Goal: Information Seeking & Learning: Find specific fact

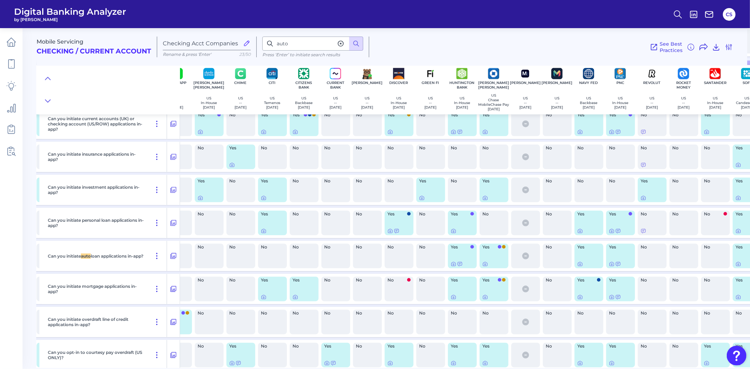
scroll to position [10413, 145]
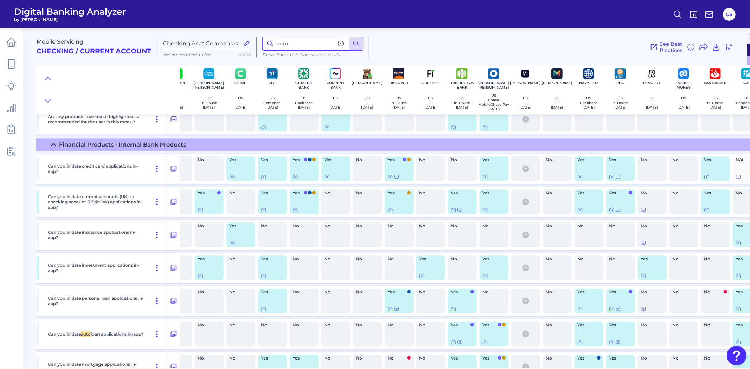
click at [293, 45] on input "auto" at bounding box center [312, 44] width 101 height 14
type input "transaction"
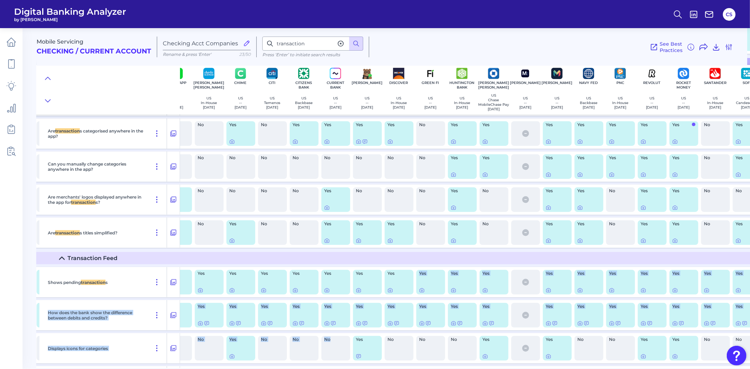
scroll to position [2389, 145]
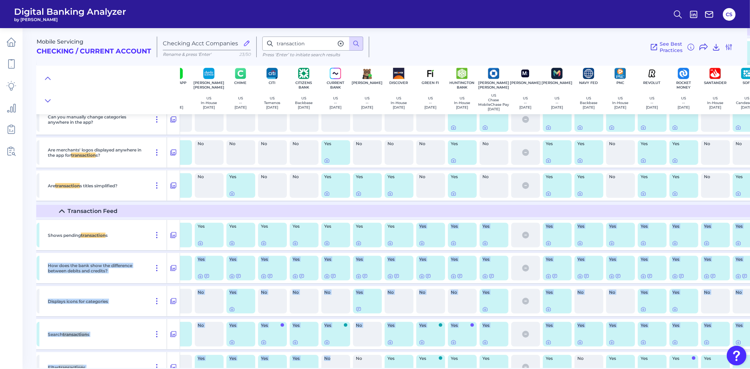
drag, startPoint x: 406, startPoint y: 365, endPoint x: 345, endPoint y: 366, distance: 60.2
click at [345, 366] on div "Mobile Servicing Checking / Current Account Checking Acct Companies Rename & pr…" at bounding box center [394, 195] width 714 height 345
click at [21, 209] on nav at bounding box center [11, 198] width 23 height 341
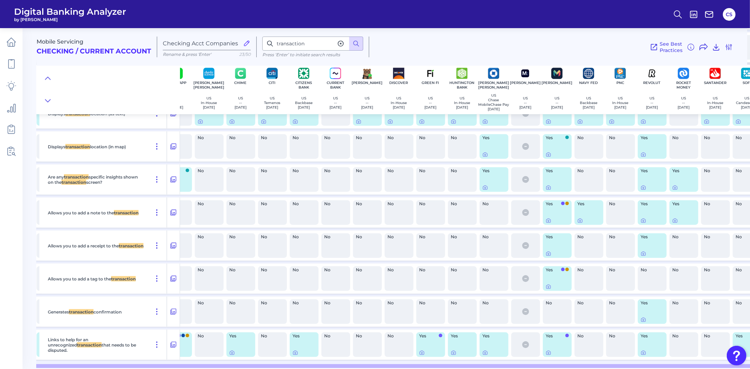
scroll to position [2896, 145]
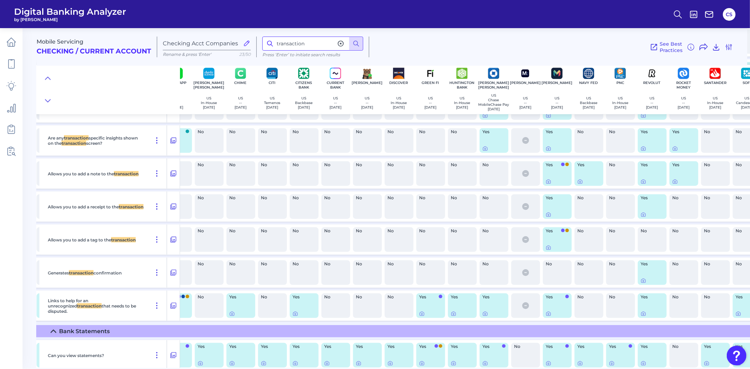
drag, startPoint x: 313, startPoint y: 44, endPoint x: 252, endPoint y: 39, distance: 61.0
click at [254, 40] on div "Mobile Servicing Checking / Current Account Checking Acct Companies Rename & pr…" at bounding box center [392, 44] width 711 height 43
type input "refund"
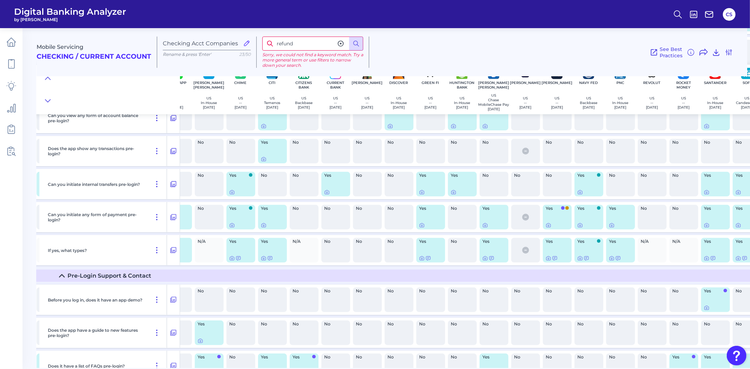
scroll to position [0, 145]
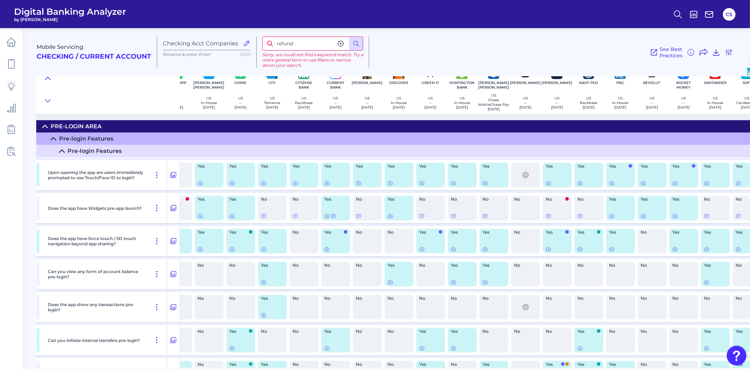
click at [50, 77] on icon at bounding box center [48, 78] width 6 height 7
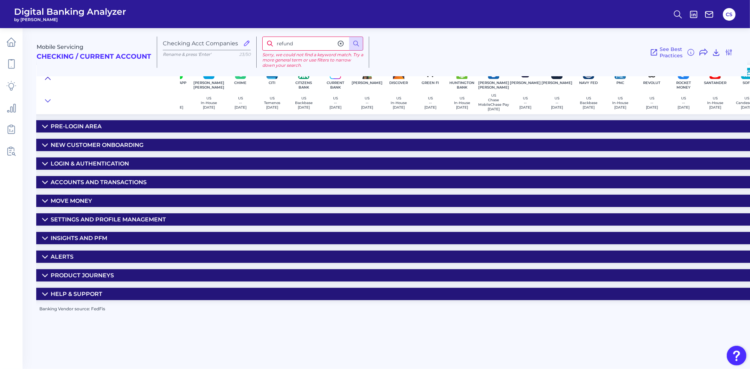
click at [50, 77] on icon at bounding box center [48, 78] width 6 height 7
